Goal: Transaction & Acquisition: Purchase product/service

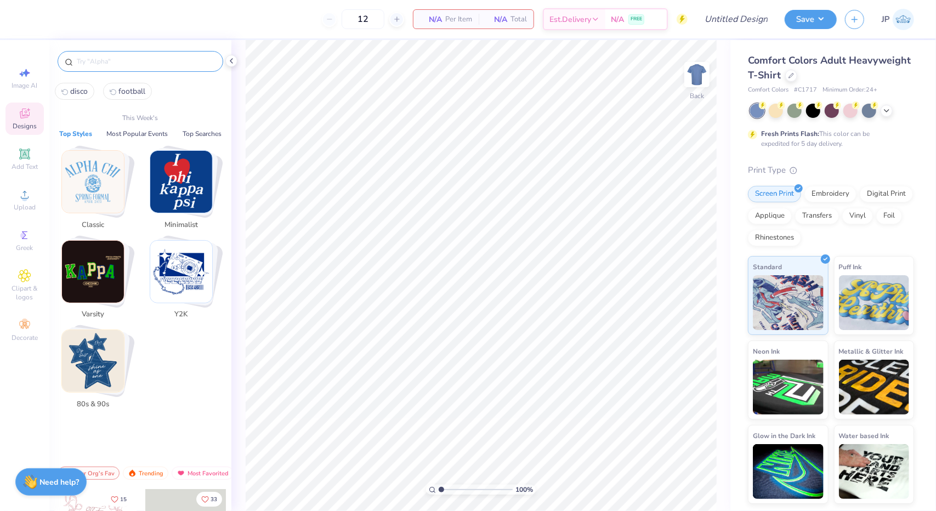
click at [114, 60] on input "text" at bounding box center [146, 61] width 140 height 11
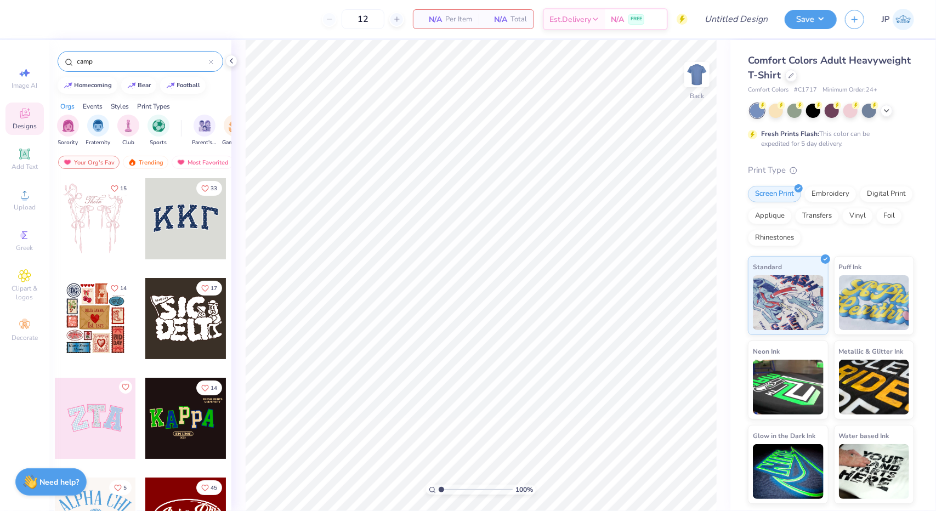
type input "camp"
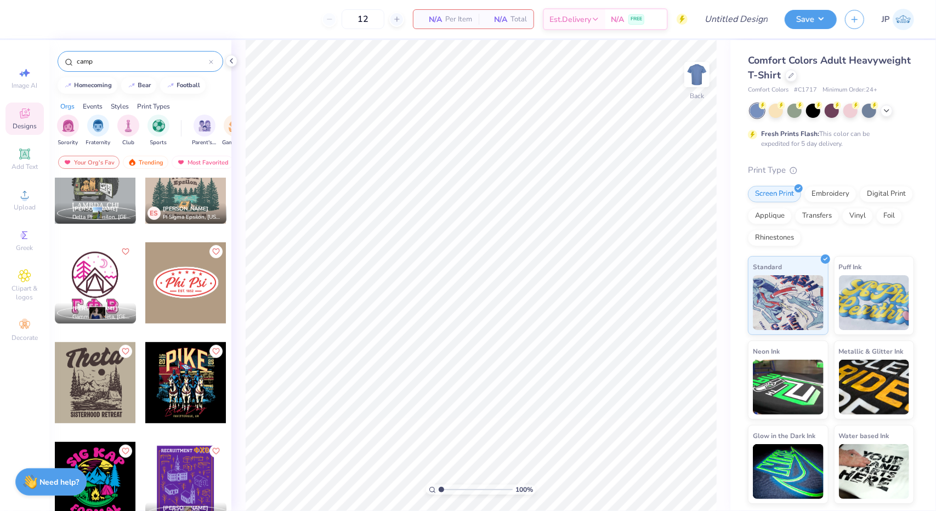
scroll to position [435, 0]
click at [789, 74] on icon at bounding box center [790, 74] width 5 height 5
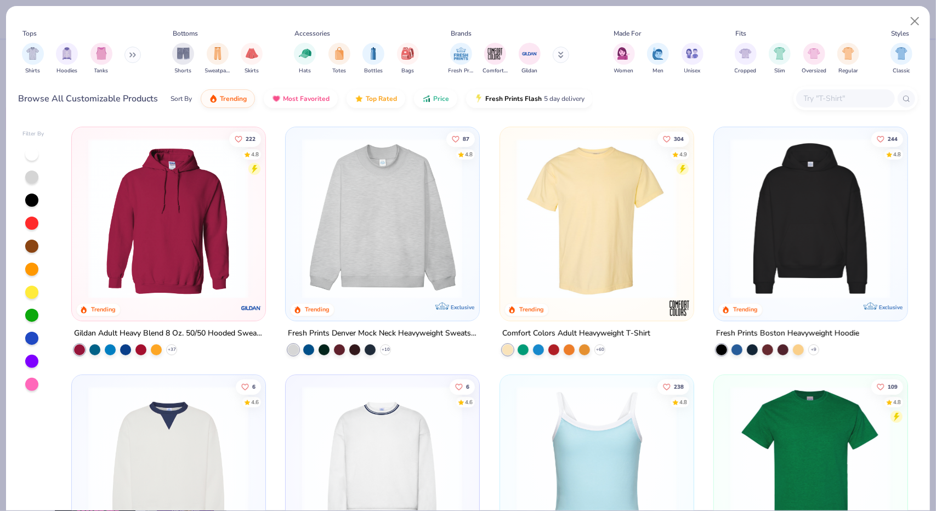
click at [814, 101] on input "text" at bounding box center [844, 98] width 84 height 13
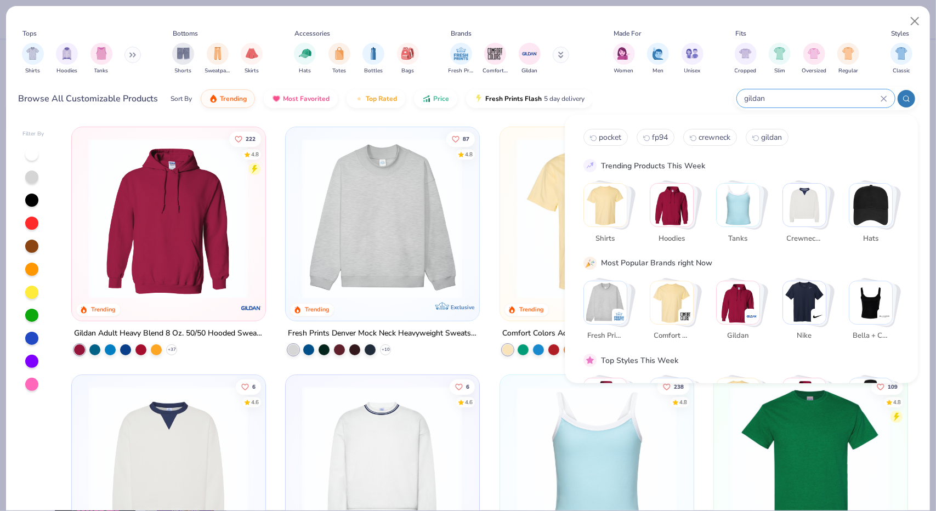
type input "gildan"
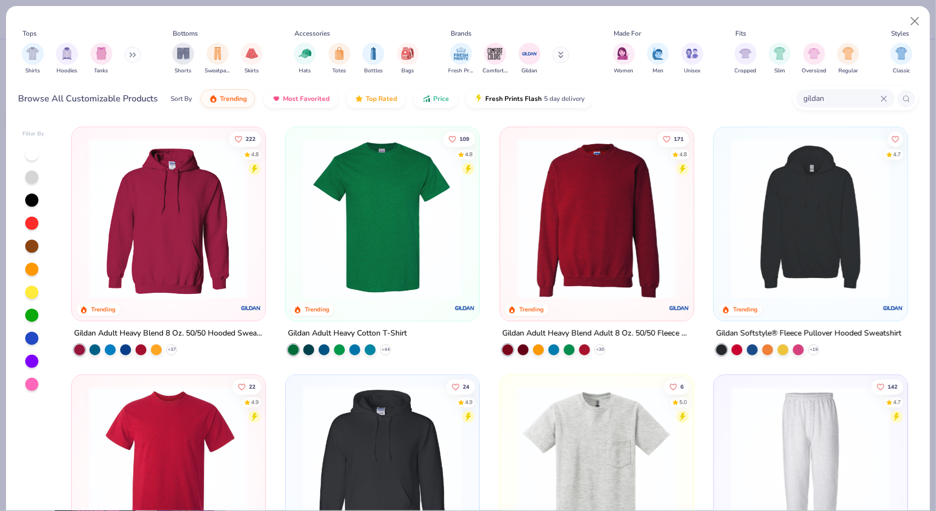
click at [225, 225] on img at bounding box center [168, 218] width 171 height 161
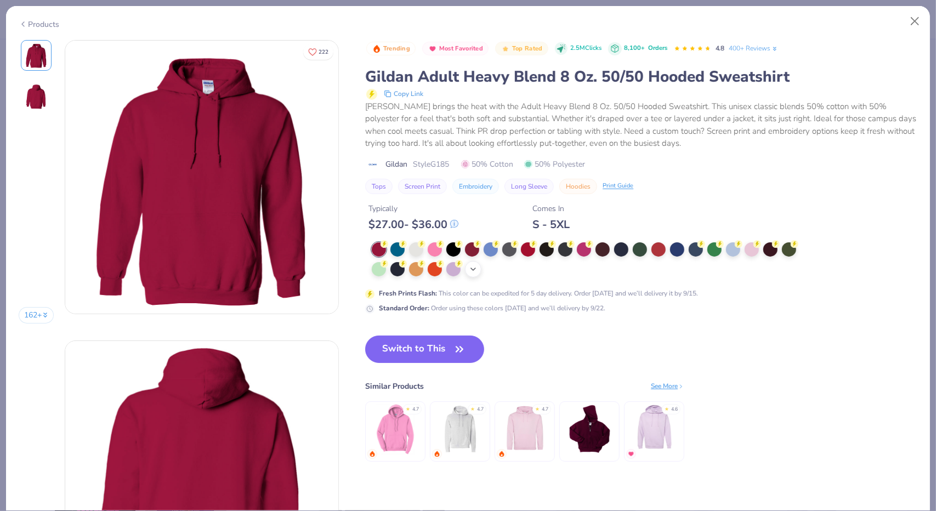
click at [476, 263] on div "+ 15" at bounding box center [473, 269] width 16 height 16
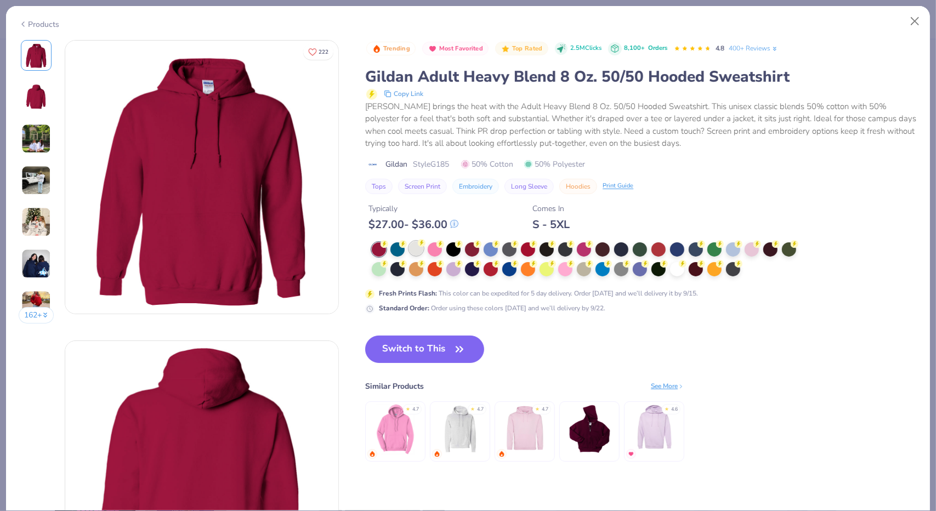
click at [412, 247] on div at bounding box center [416, 248] width 14 height 14
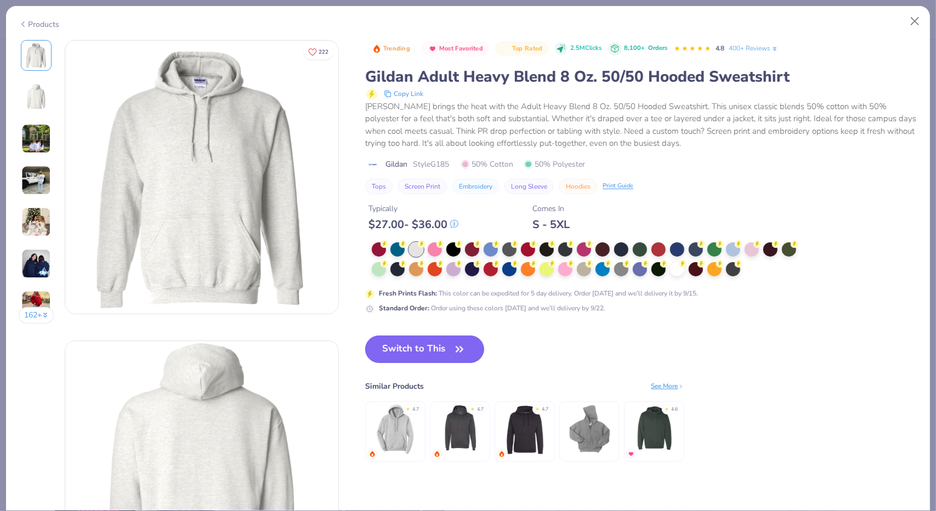
click at [449, 344] on button "Switch to This" at bounding box center [424, 348] width 119 height 27
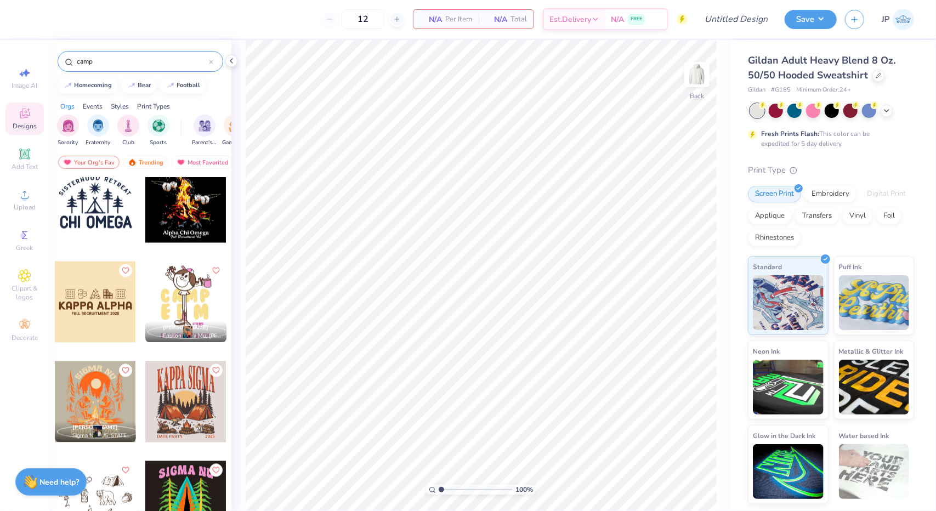
scroll to position [1414, 0]
drag, startPoint x: 145, startPoint y: 65, endPoint x: 100, endPoint y: 61, distance: 45.1
click at [100, 61] on input "camp" at bounding box center [142, 61] width 133 height 11
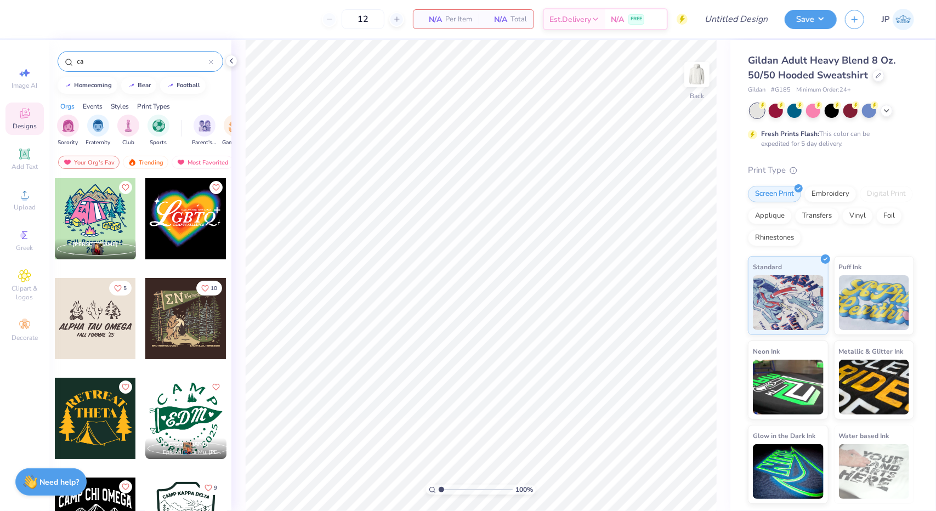
type input "c"
type input "patch"
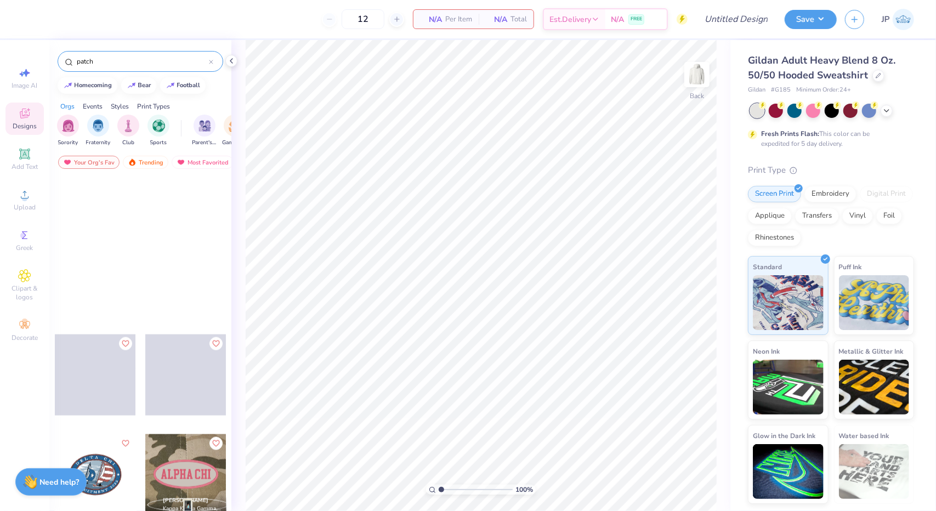
scroll to position [4160, 0]
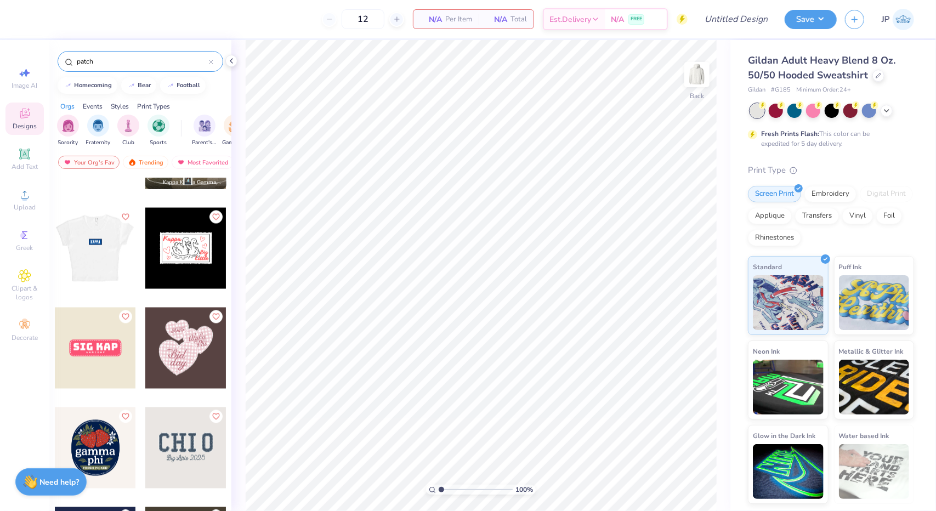
click at [107, 242] on div at bounding box center [94, 248] width 81 height 81
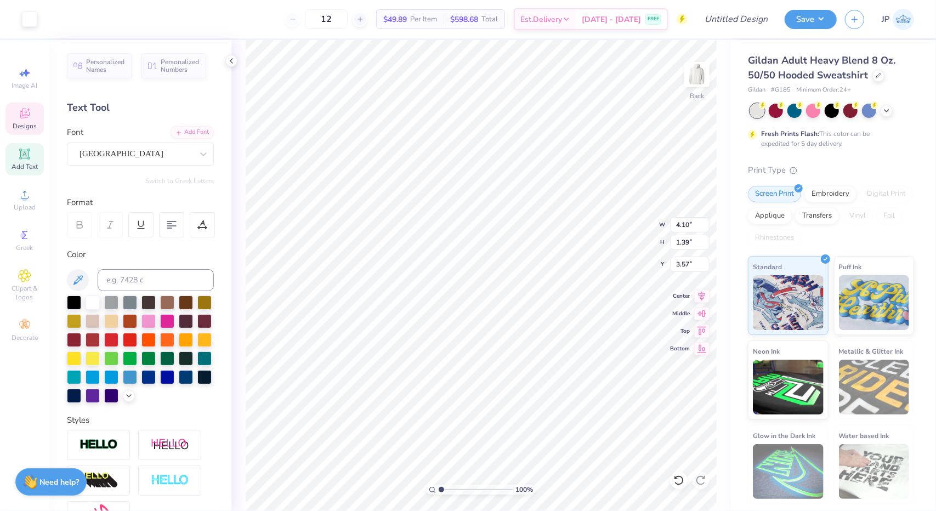
scroll to position [9, 1]
type textarea "GWT"
click at [23, 110] on icon at bounding box center [24, 113] width 13 height 13
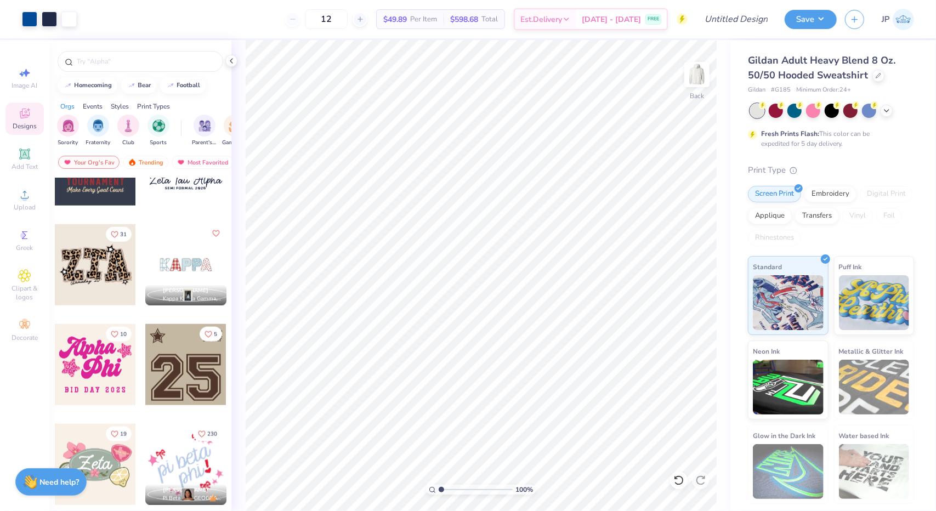
scroll to position [1055, 0]
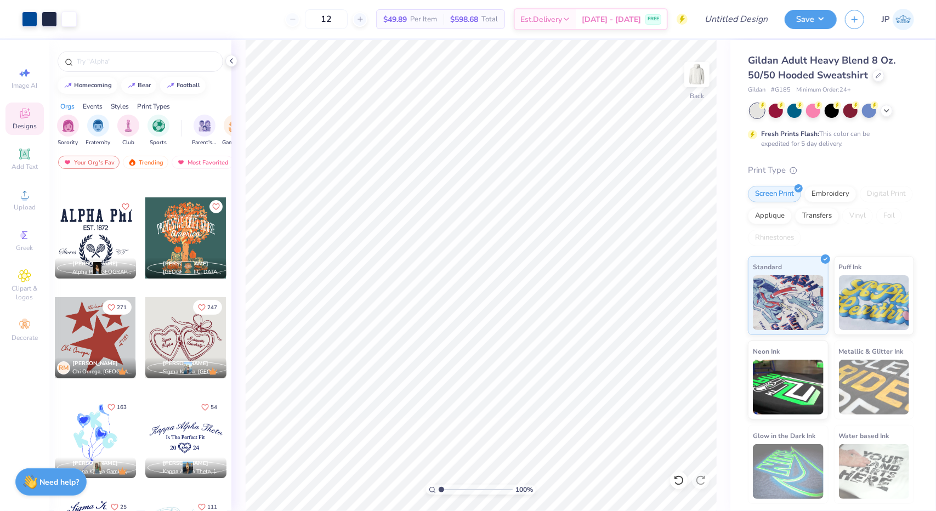
scroll to position [6011, 0]
